Goal: Information Seeking & Learning: Compare options

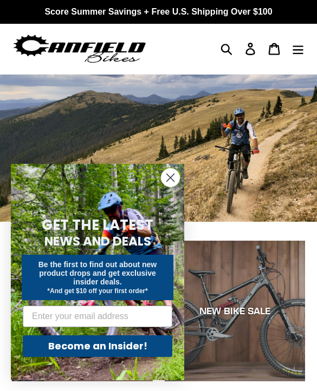
click at [171, 182] on circle "Close dialog" at bounding box center [170, 178] width 18 height 18
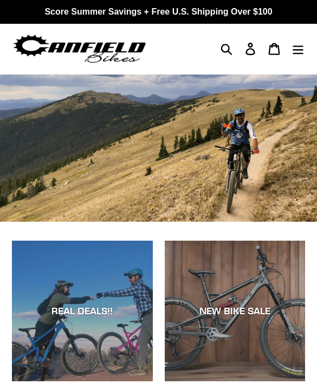
click at [296, 50] on icon "Menu" at bounding box center [297, 49] width 11 height 9
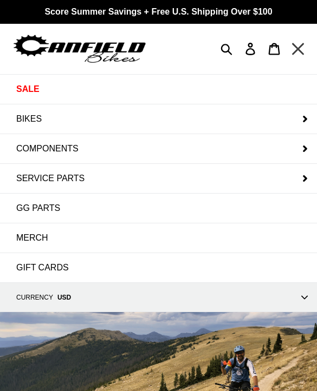
click at [25, 120] on span "BIKES" at bounding box center [28, 119] width 25 height 10
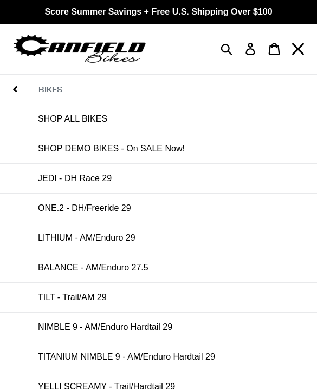
click at [56, 274] on link "BALANCE - AM/Enduro 27.5" at bounding box center [158, 267] width 317 height 29
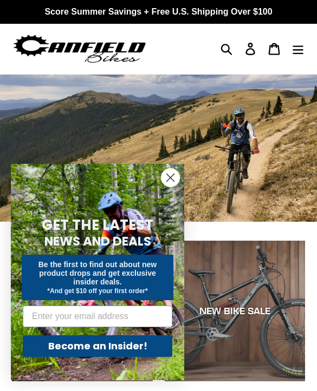
click at [297, 53] on icon "Menu" at bounding box center [297, 49] width 11 height 9
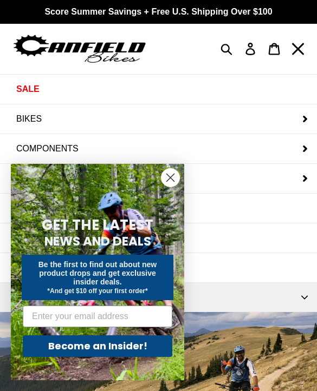
click at [264, 116] on button "BIKES" at bounding box center [158, 118] width 317 height 29
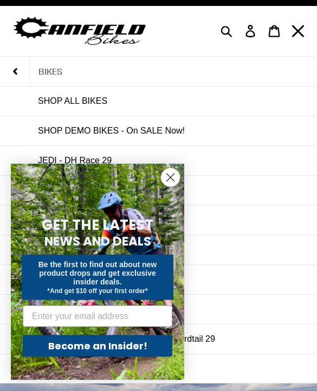
scroll to position [19, 0]
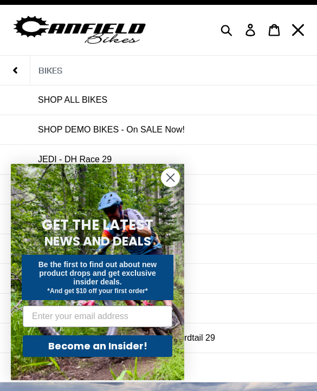
click at [175, 187] on circle "Close dialog" at bounding box center [170, 178] width 18 height 18
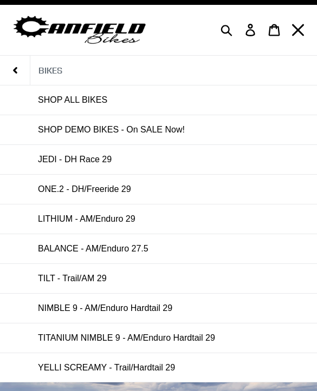
click at [161, 220] on link "LITHIUM - AM/Enduro 29" at bounding box center [158, 219] width 317 height 29
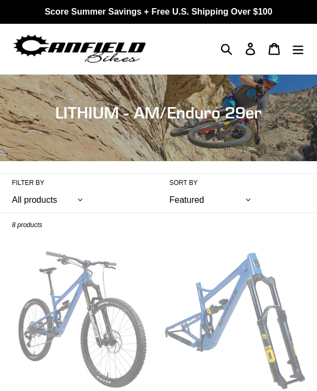
click at [253, 289] on link "LITHIUM - Frame, Shock + Fork" at bounding box center [235, 341] width 141 height 182
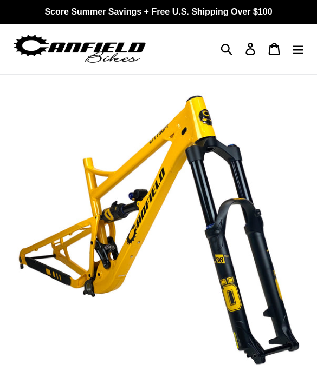
select select "highest-rating"
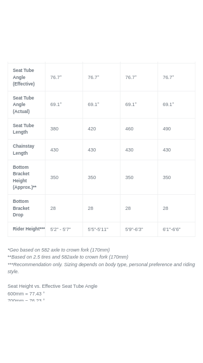
scroll to position [1259, 0]
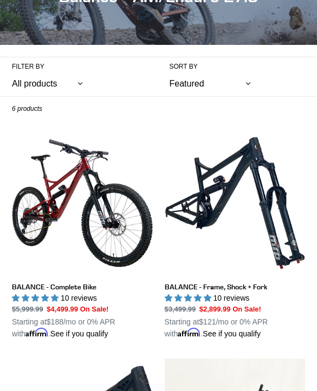
scroll to position [116, 0]
click at [215, 291] on link "BALANCE - Frame, Shock + Fork" at bounding box center [235, 236] width 141 height 207
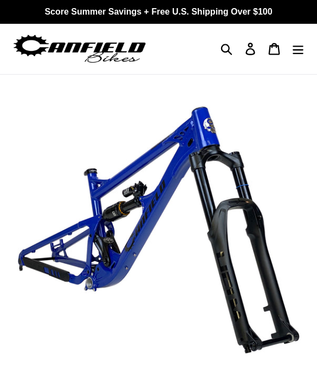
select select "highest-rating"
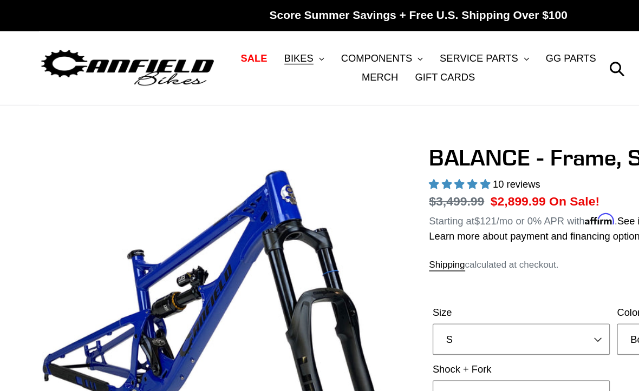
click at [192, 45] on span "SALE" at bounding box center [193, 44] width 20 height 9
